Goal: Check status: Check status

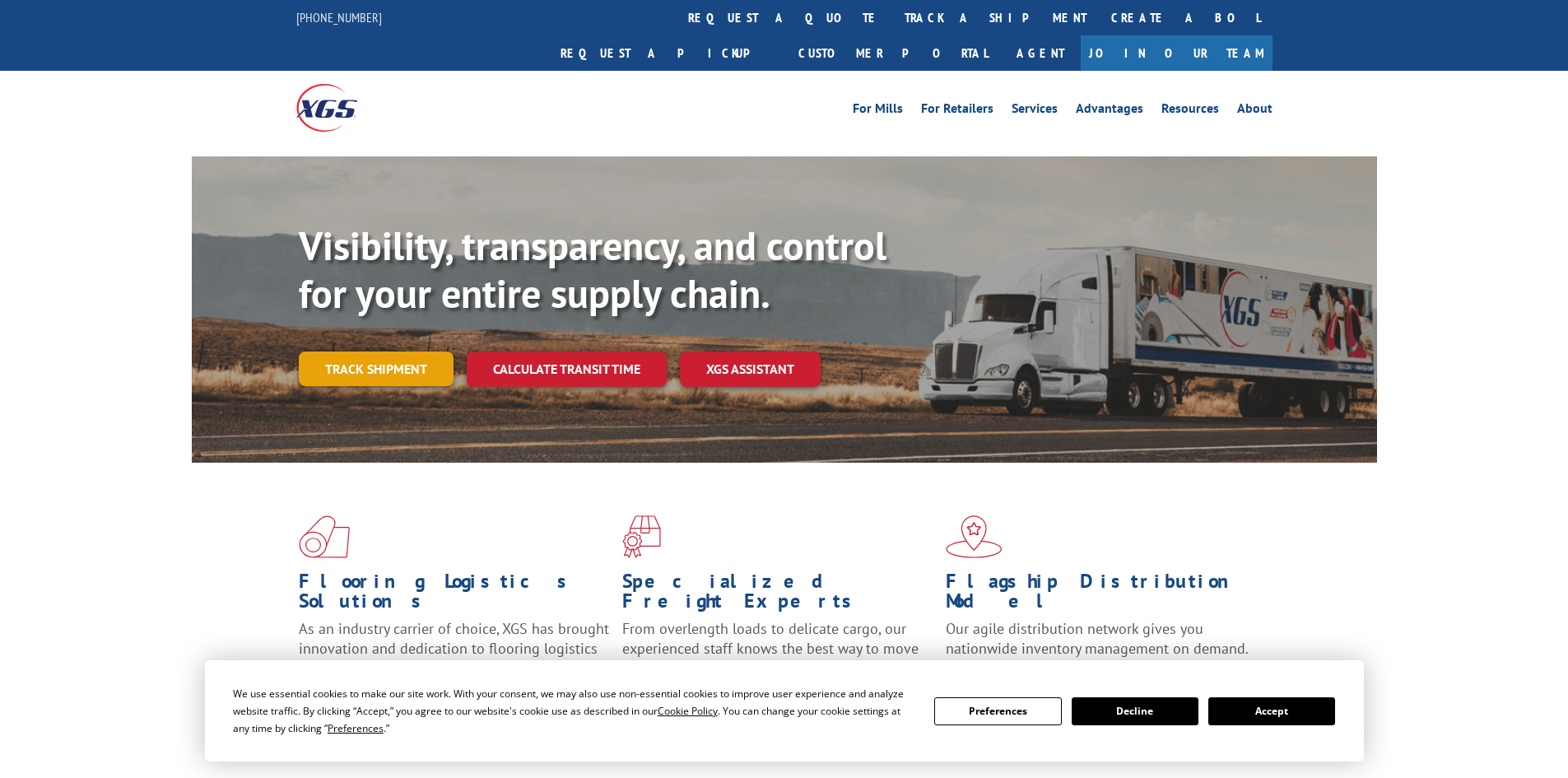
click at [364, 351] on link "Track shipment" at bounding box center [377, 369] width 155 height 35
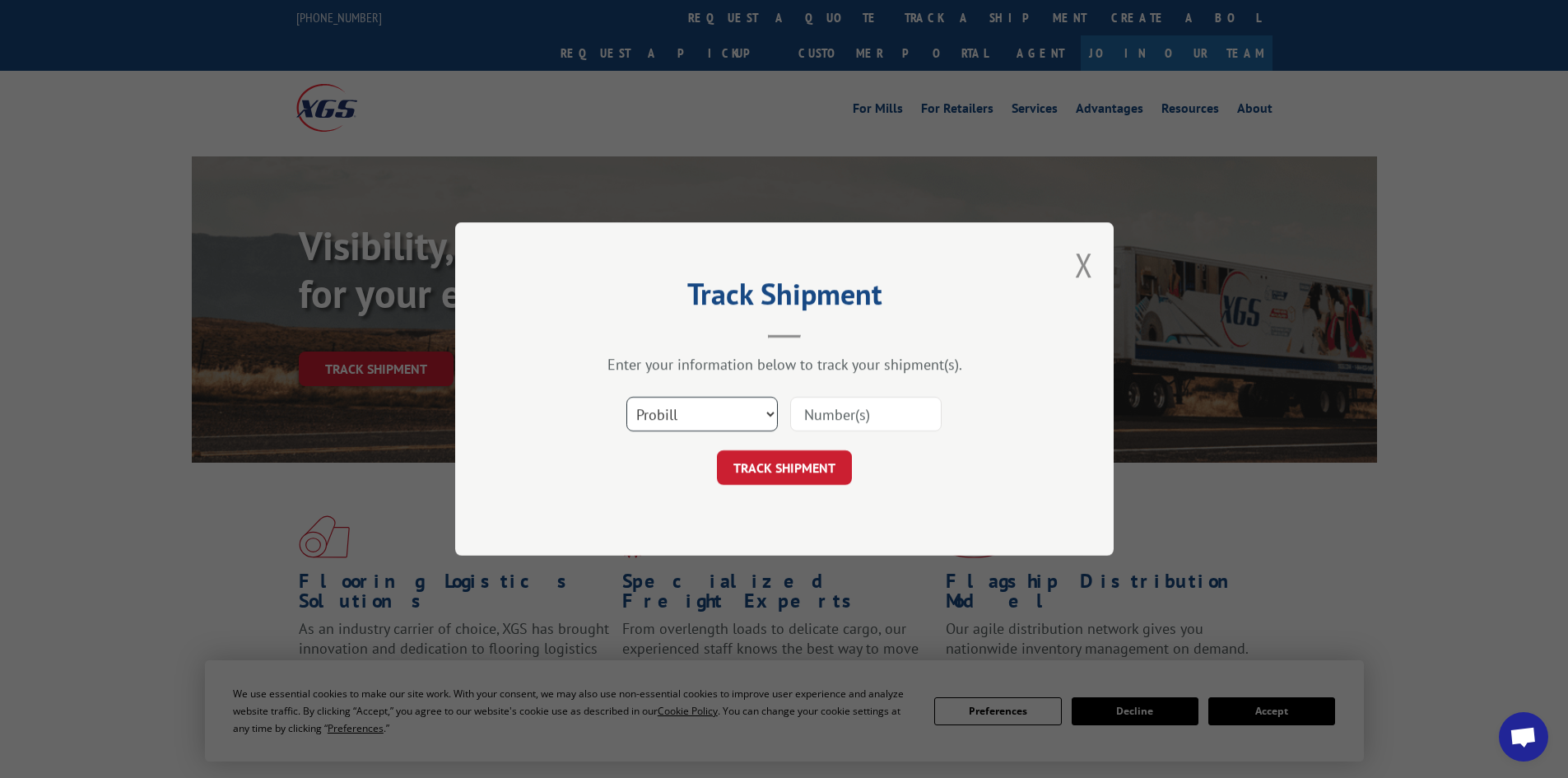
click at [699, 412] on select "Select category... Probill BOL PO" at bounding box center [702, 414] width 152 height 35
select select "bol"
click at [627, 397] on select "Select category... Probill BOL PO" at bounding box center [702, 414] width 152 height 35
click at [798, 422] on input at bounding box center [866, 414] width 152 height 35
paste input "7061939"
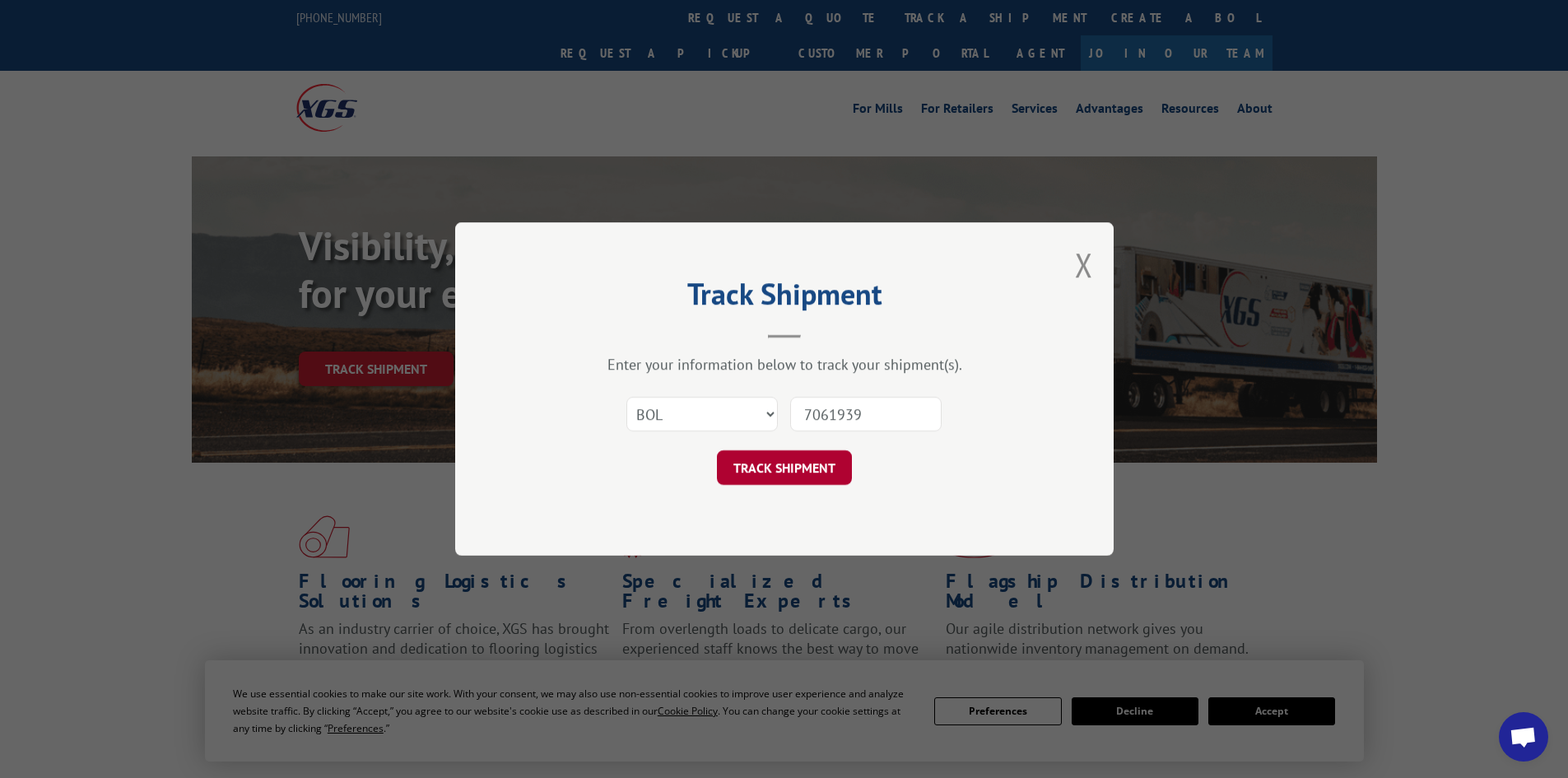
type input "7061939"
click at [809, 475] on button "TRACK SHIPMENT" at bounding box center [784, 468] width 135 height 35
